Goal: Task Accomplishment & Management: Manage account settings

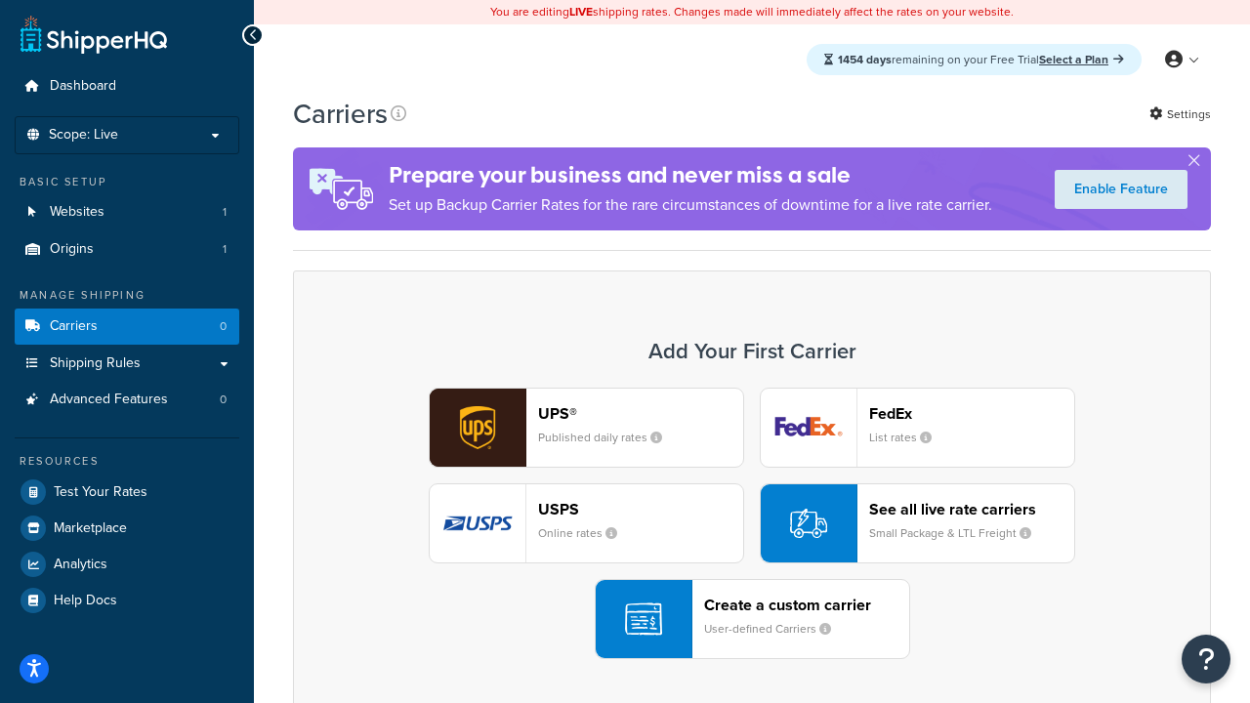
click at [752, 524] on div "UPS® Published daily rates FedEx List rates USPS Online rates See all live rate…" at bounding box center [752, 524] width 877 height 272
click at [972, 413] on header "FedEx" at bounding box center [971, 413] width 205 height 19
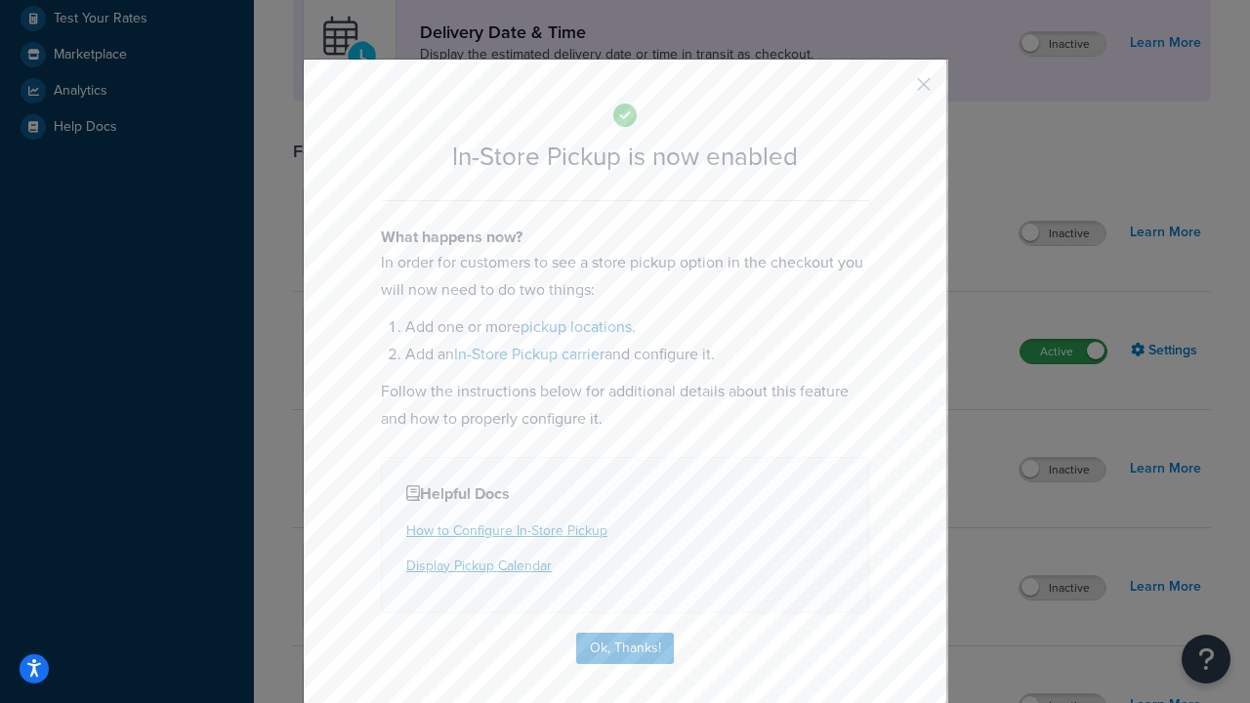
scroll to position [548, 0]
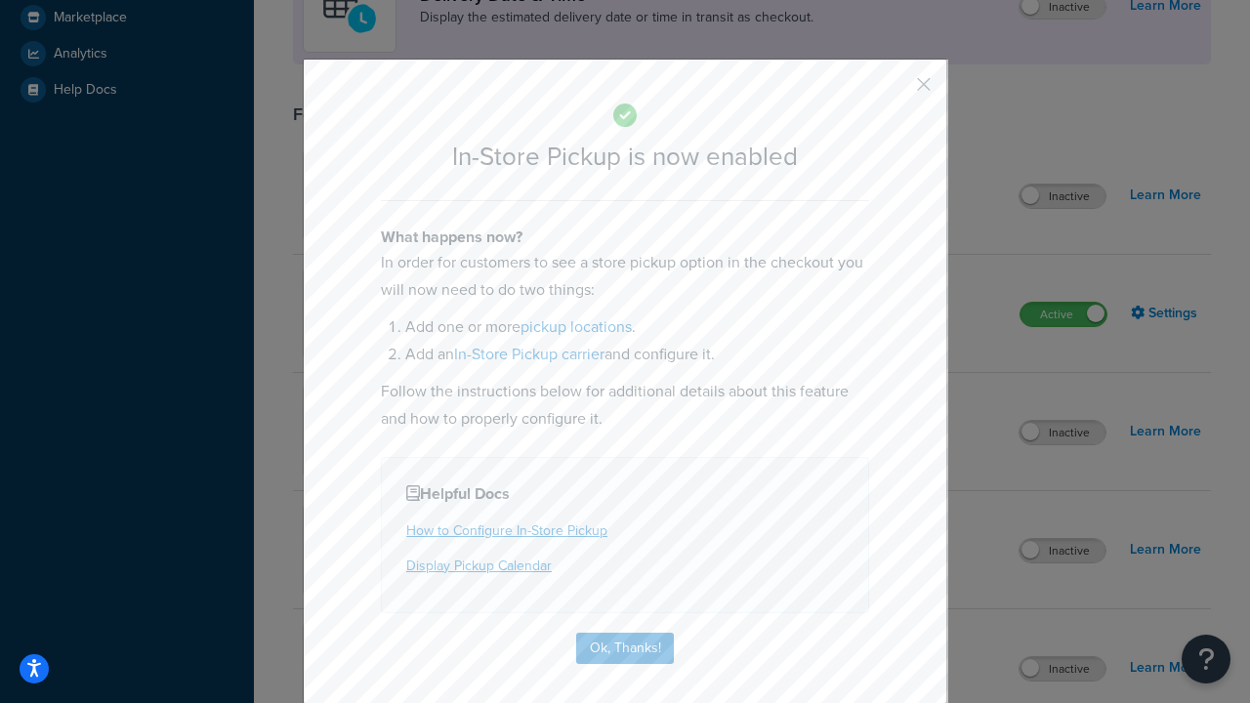
click at [895, 91] on button "button" at bounding box center [895, 91] width 5 height 5
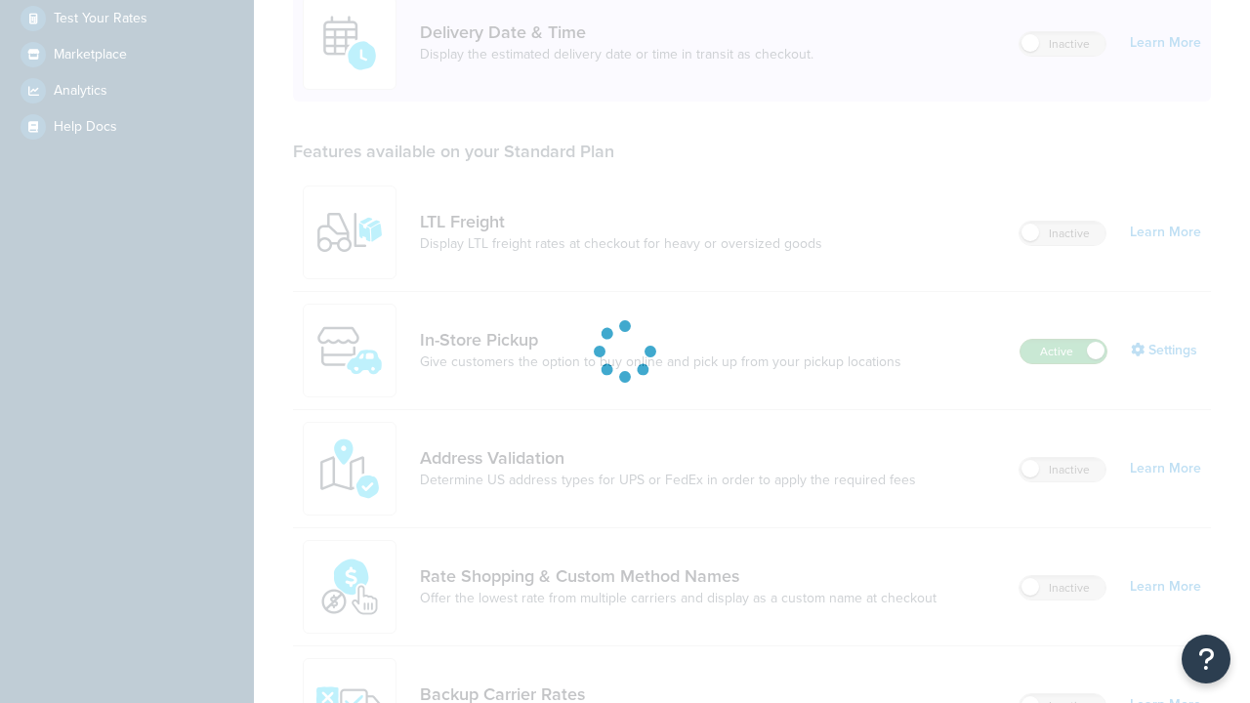
click at [1064, 340] on label "Active" at bounding box center [1064, 351] width 86 height 23
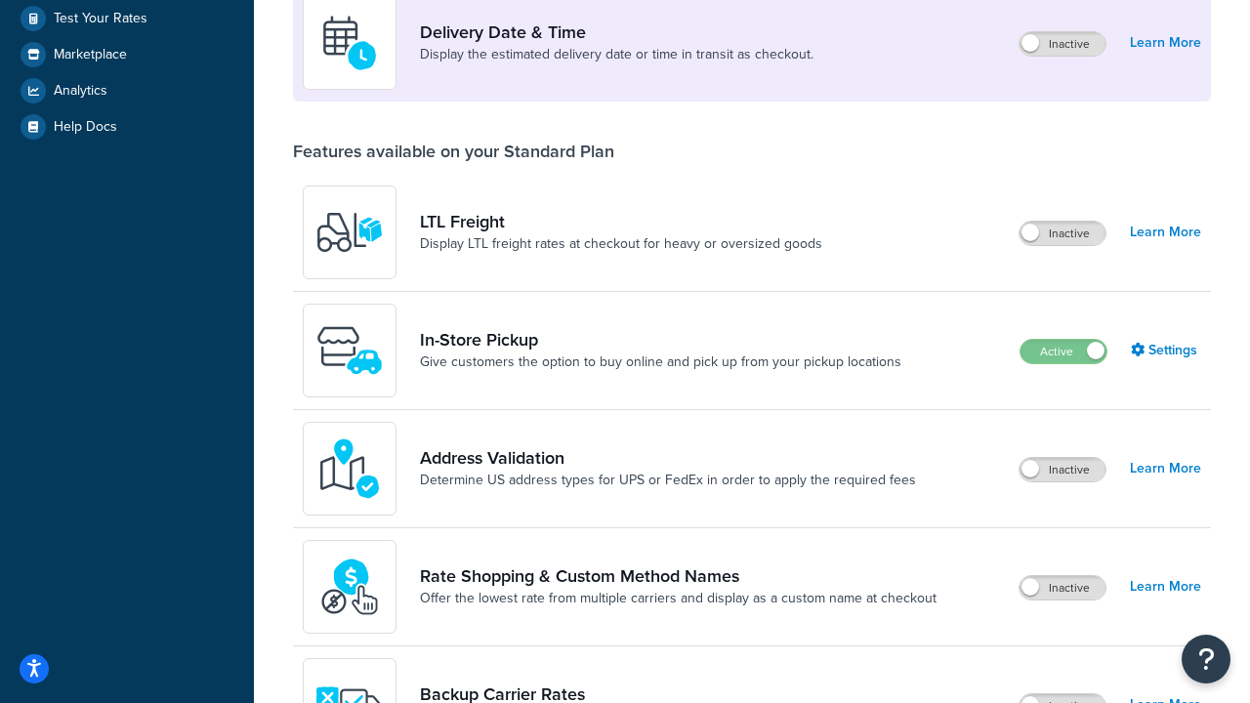
scroll to position [851, 0]
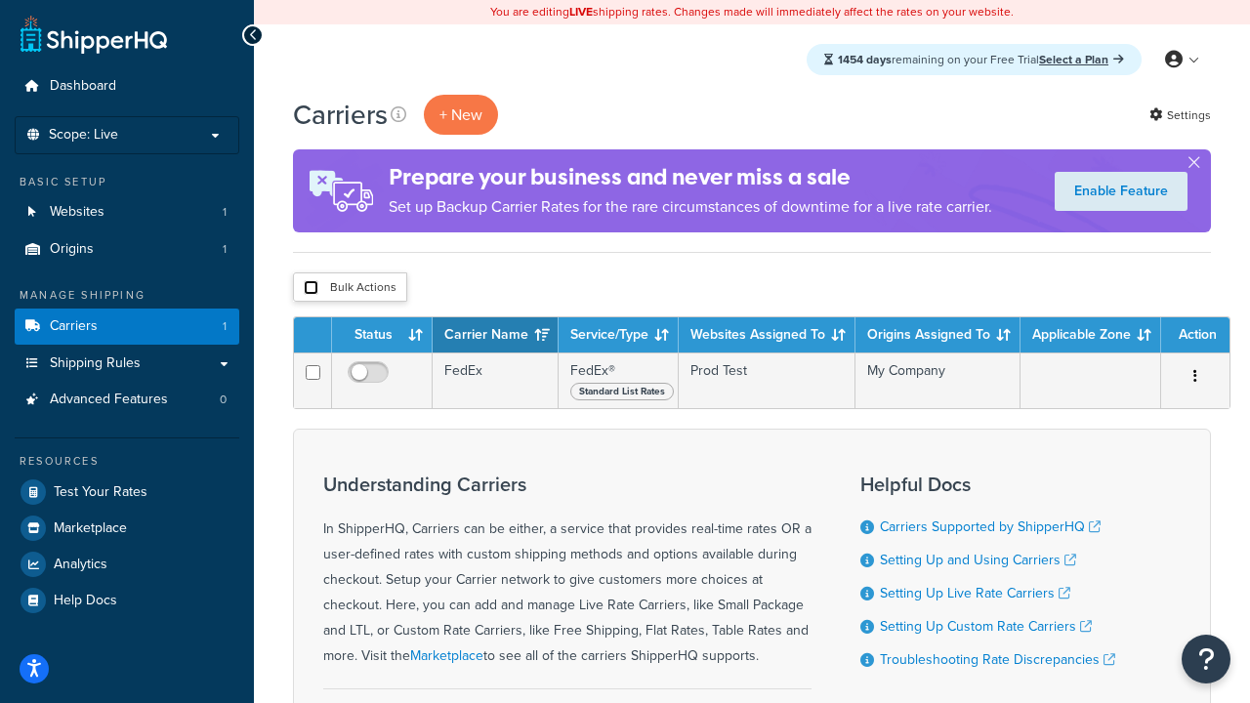
click at [311, 288] on input "checkbox" at bounding box center [311, 287] width 15 height 15
checkbox input "true"
click at [0, 0] on button "Delete" at bounding box center [0, 0] width 0 height 0
